Goal: Transaction & Acquisition: Subscribe to service/newsletter

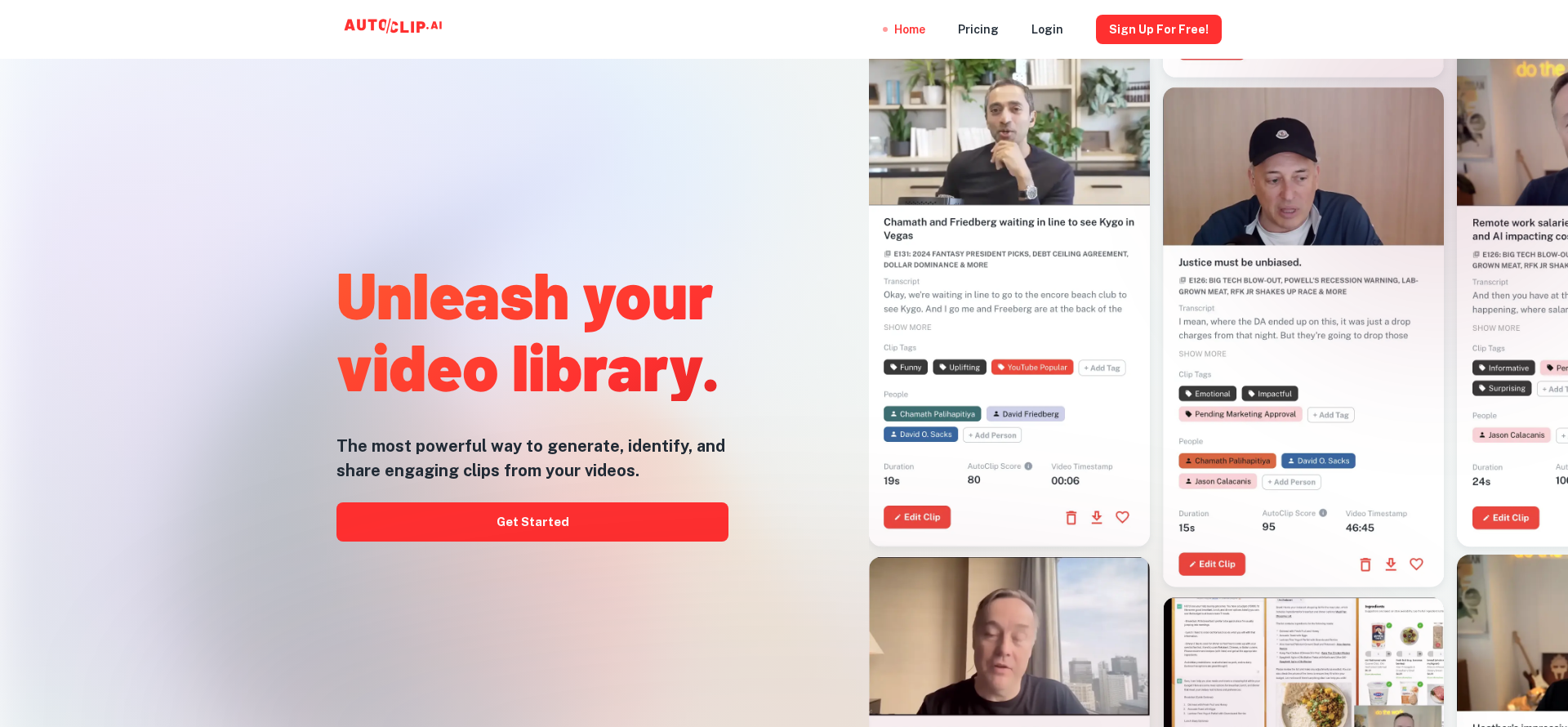
click at [252, 275] on div "Unleash your video library. The most powerful way to generate, identify, and sh…" at bounding box center [500, 299] width 503 height 727
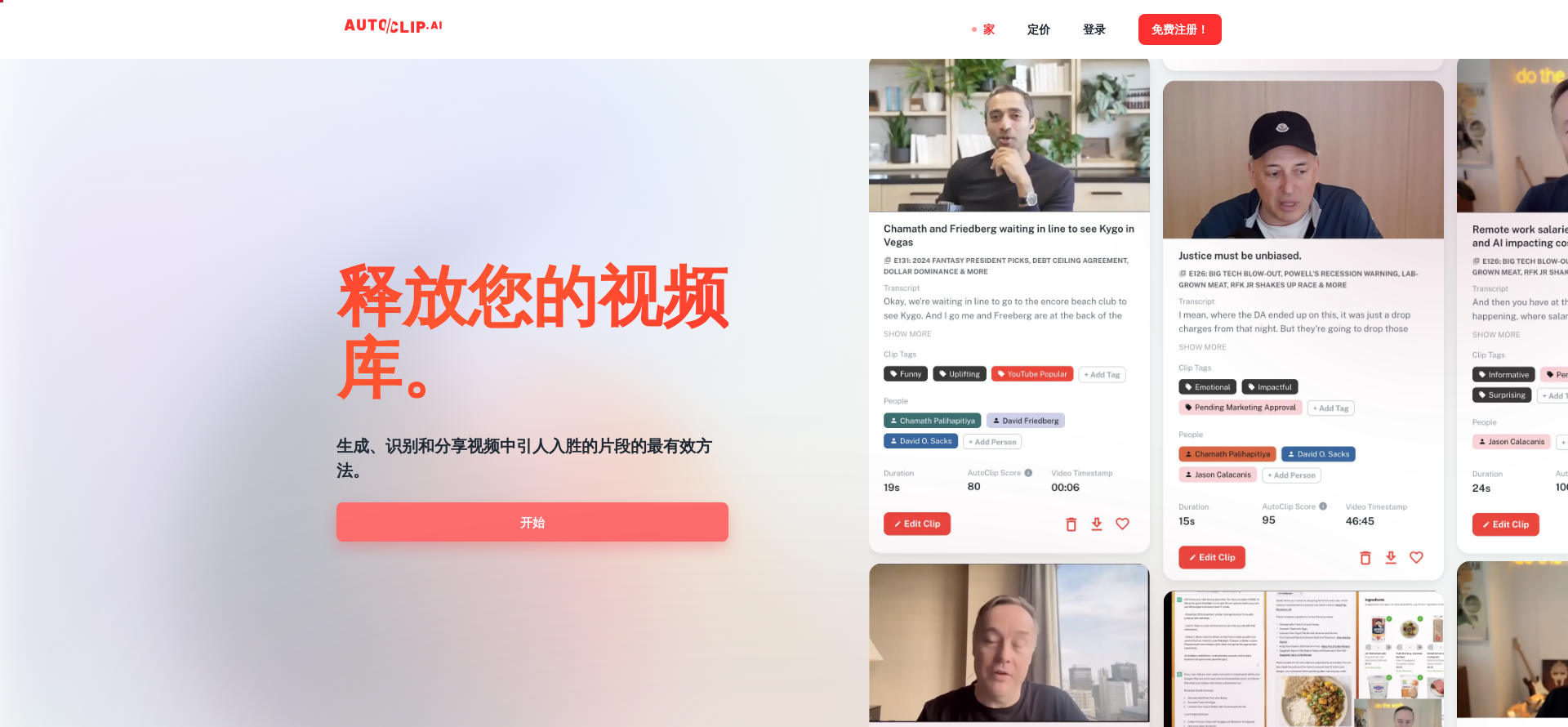
click at [532, 525] on font "开始" at bounding box center [532, 522] width 24 height 14
